Goal: Navigation & Orientation: Find specific page/section

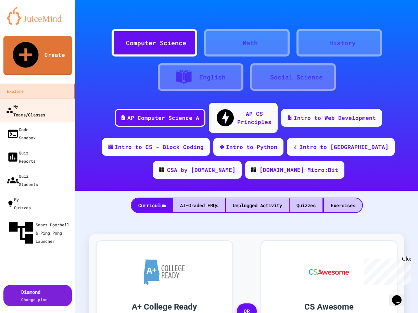
click at [28, 102] on div "My Teams/Classes" at bounding box center [25, 110] width 39 height 17
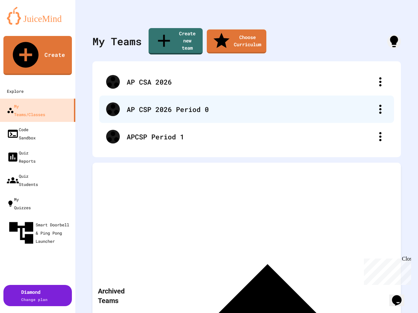
click at [155, 104] on div "AP CSP 2026 Period 0" at bounding box center [250, 109] width 247 height 10
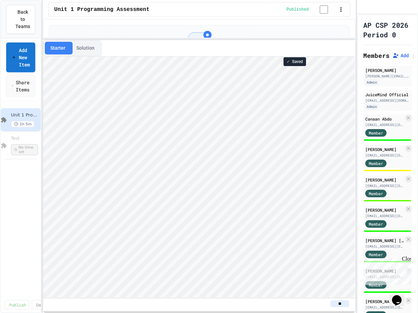
scroll to position [1, 0]
